Goal: Task Accomplishment & Management: Manage account settings

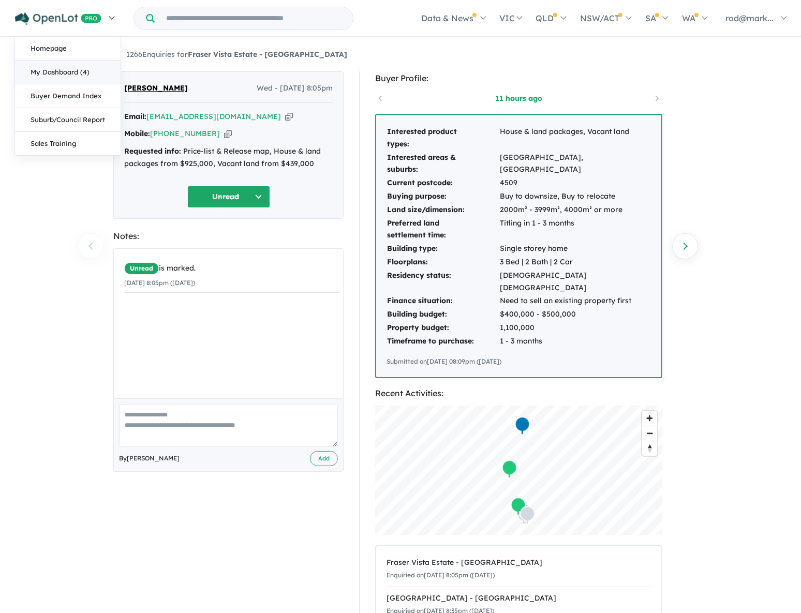
click at [62, 72] on link "My Dashboard (4)" at bounding box center [68, 73] width 106 height 24
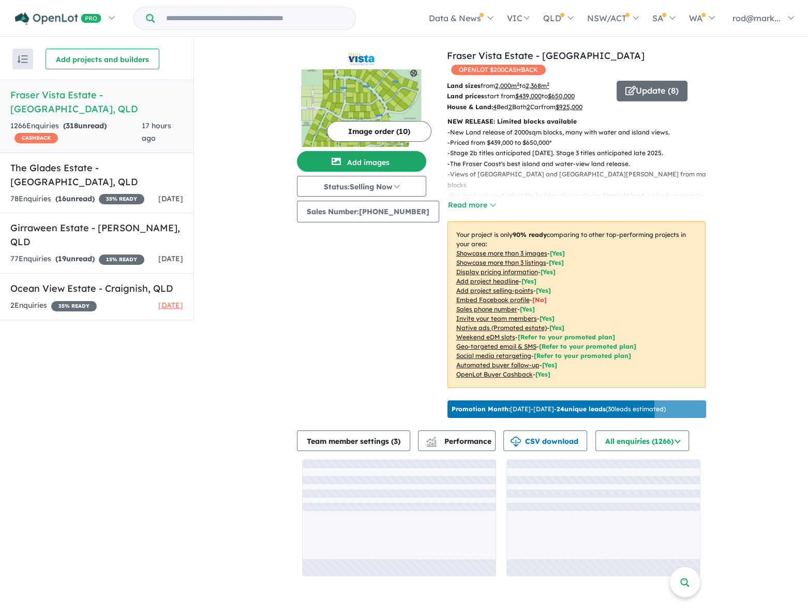
click at [70, 98] on h5 "Fraser Vista Estate - Booral , QLD" at bounding box center [96, 102] width 173 height 28
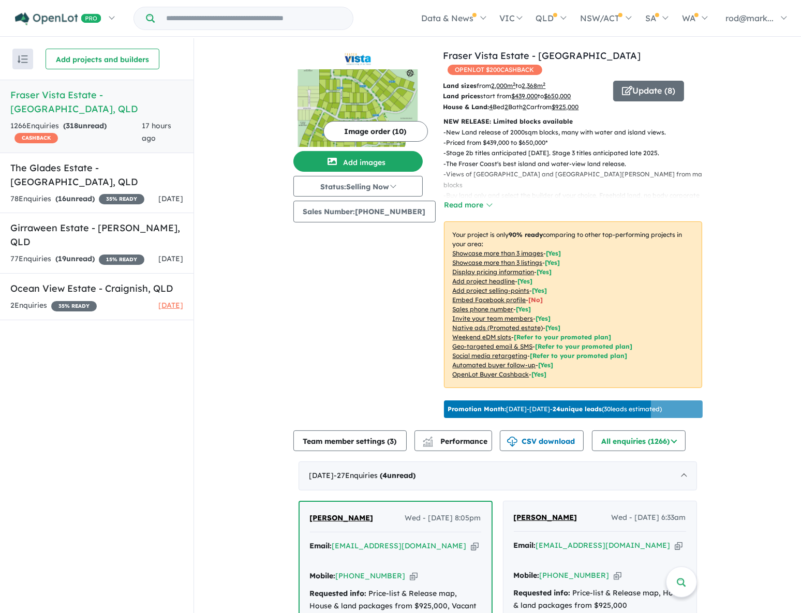
click at [353, 139] on button "Image order ( 10 )" at bounding box center [375, 131] width 104 height 21
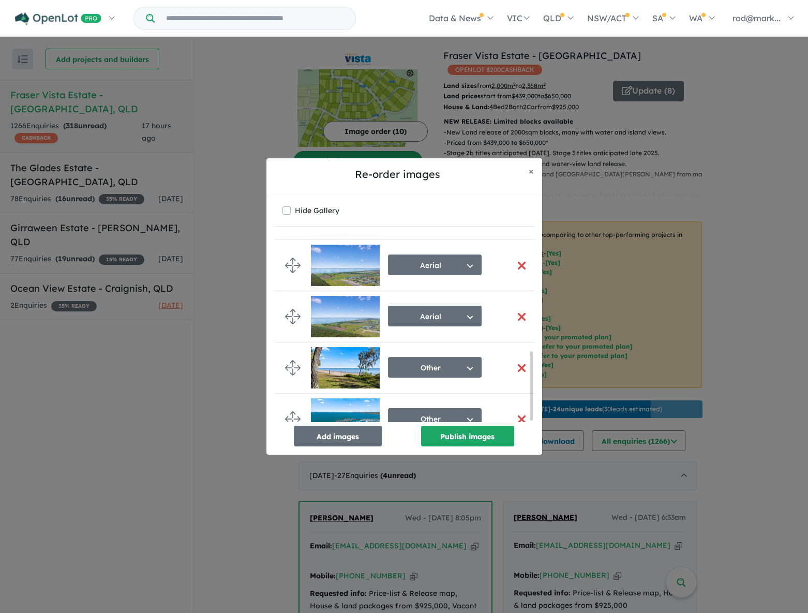
scroll to position [321, 0]
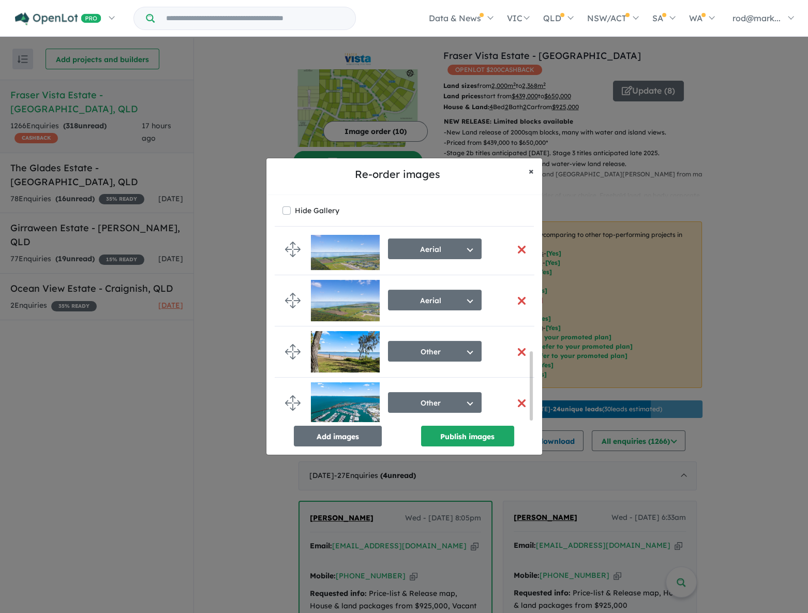
click at [529, 172] on span "×" at bounding box center [531, 171] width 5 height 12
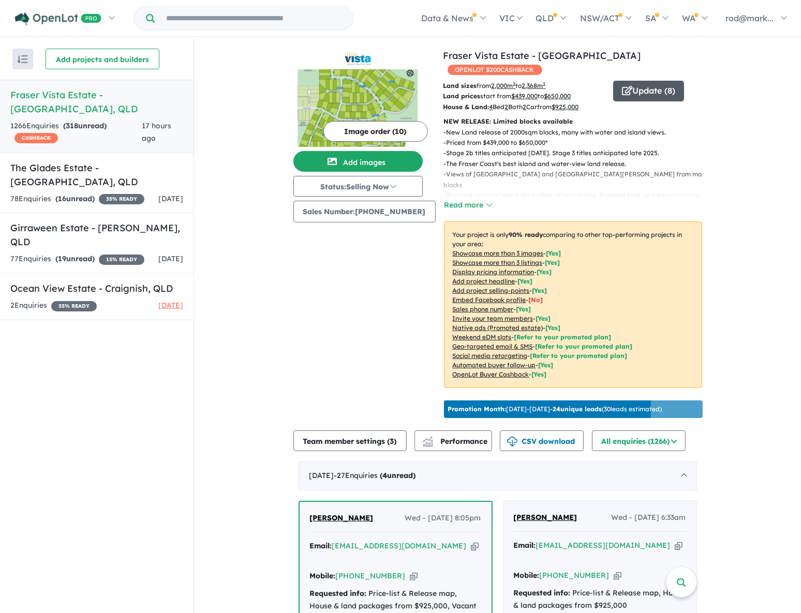
click at [636, 81] on button "Update ( 8 )" at bounding box center [648, 91] width 71 height 21
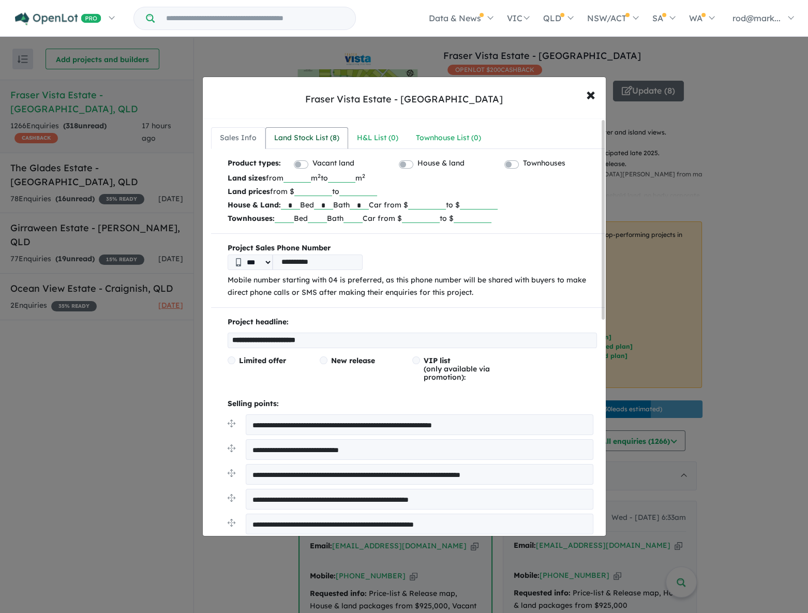
click at [305, 140] on div "Land Stock List ( 8 )" at bounding box center [306, 138] width 65 height 12
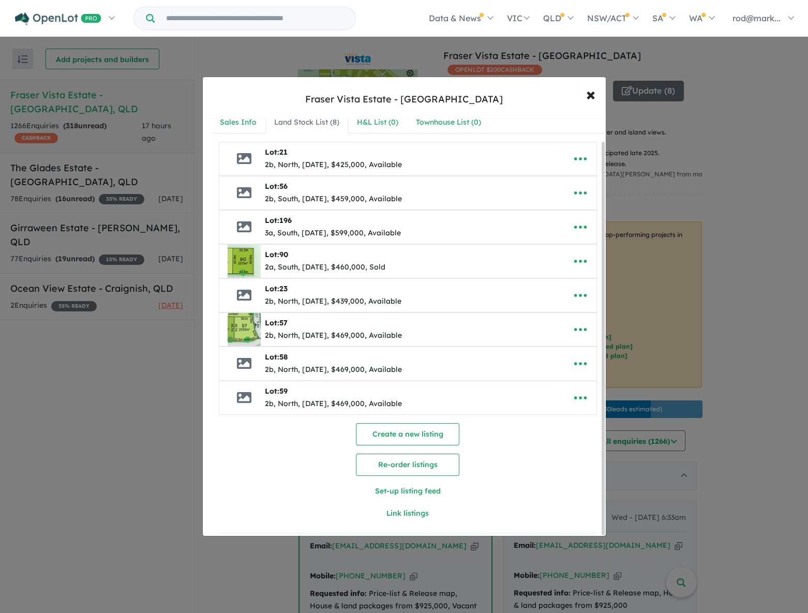
scroll to position [24, 0]
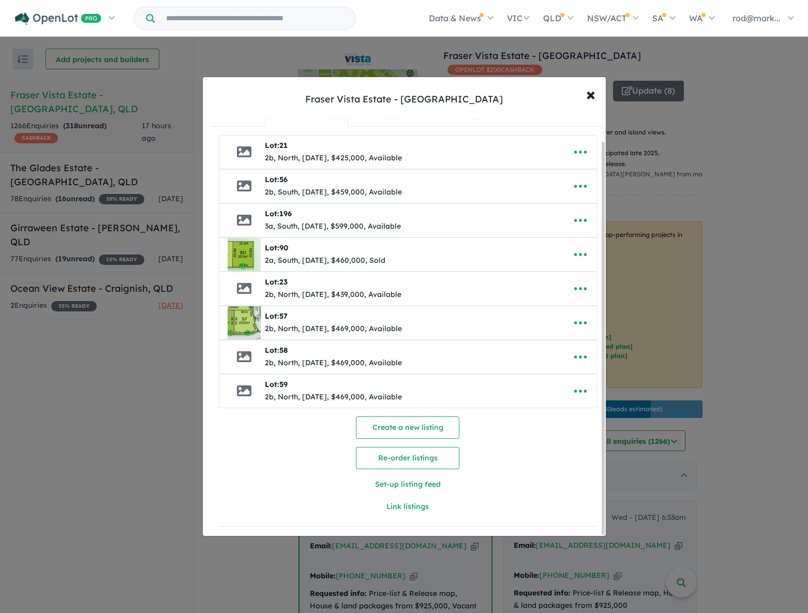
click at [245, 282] on icon at bounding box center [244, 288] width 14 height 14
click at [575, 284] on icon "button" at bounding box center [581, 289] width 16 height 16
click at [547, 308] on link "Edit" at bounding box center [557, 314] width 77 height 24
select select "*****"
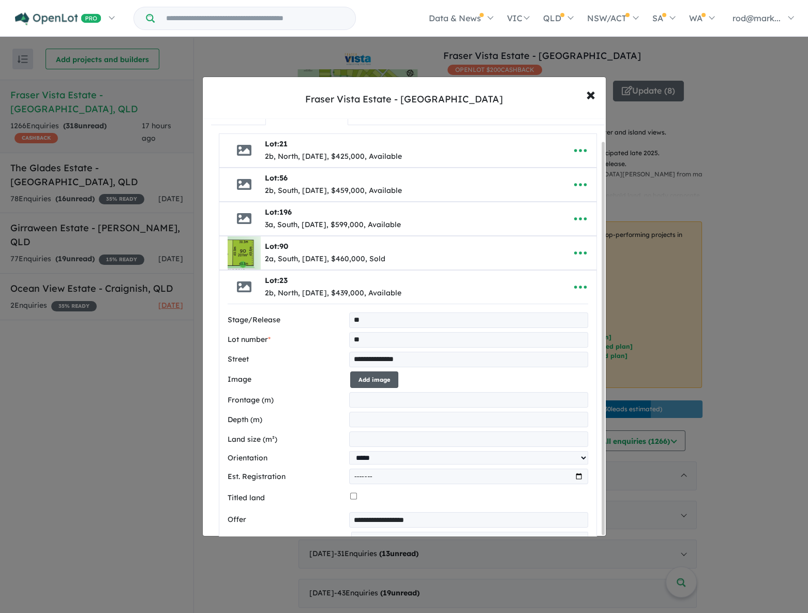
click at [378, 381] on button "Add image" at bounding box center [374, 379] width 48 height 17
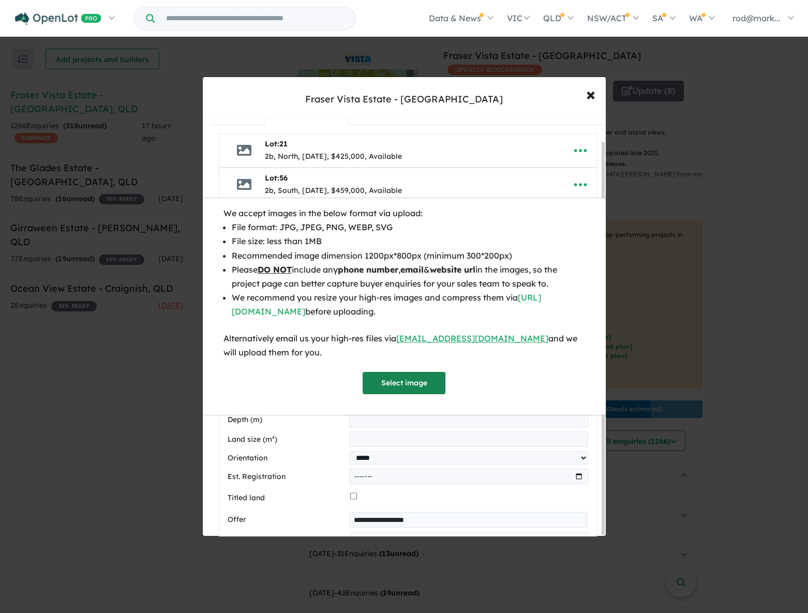
click at [384, 381] on button "Select image" at bounding box center [404, 383] width 83 height 22
select select "*****"
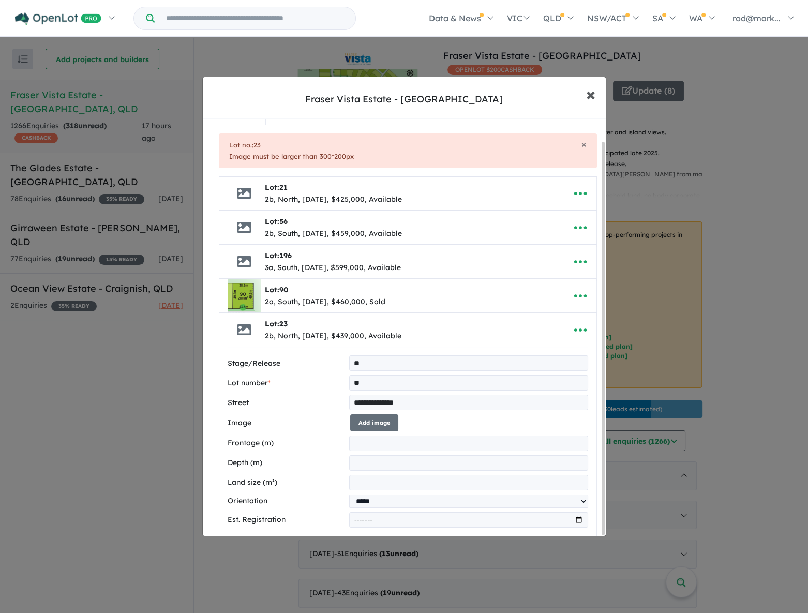
click at [592, 92] on span "×" at bounding box center [590, 94] width 9 height 22
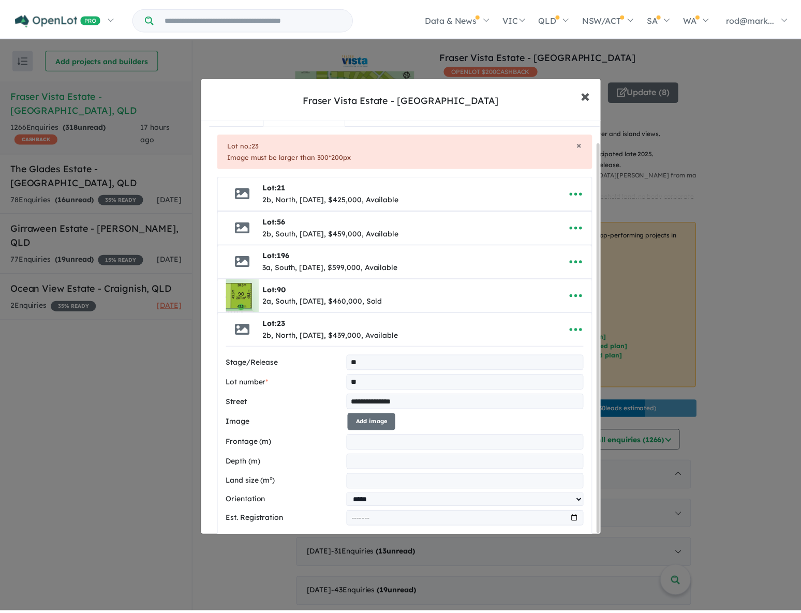
scroll to position [0, 0]
